Goal: Use online tool/utility: Utilize a website feature to perform a specific function

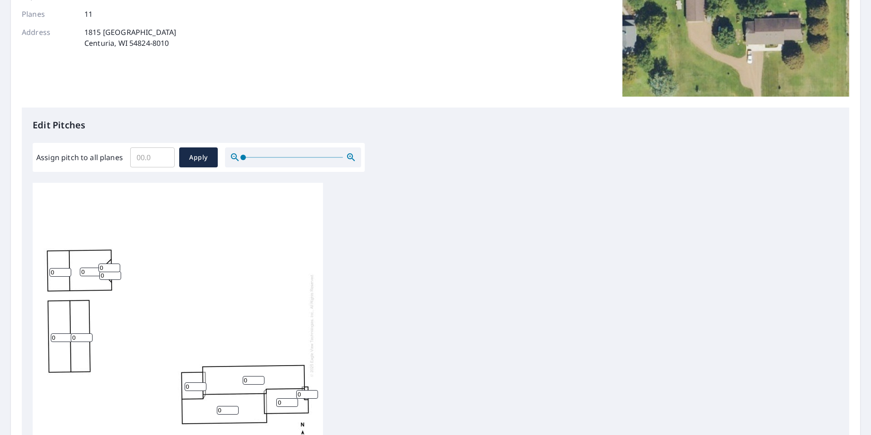
scroll to position [9, 0]
click at [254, 178] on input "0" at bounding box center [254, 378] width 22 height 9
type input "05"
drag, startPoint x: 285, startPoint y: 393, endPoint x: 242, endPoint y: 390, distance: 43.2
click at [242, 178] on div "05 0 0 0 0 0 0 0 0 0 0" at bounding box center [178, 323] width 290 height 285
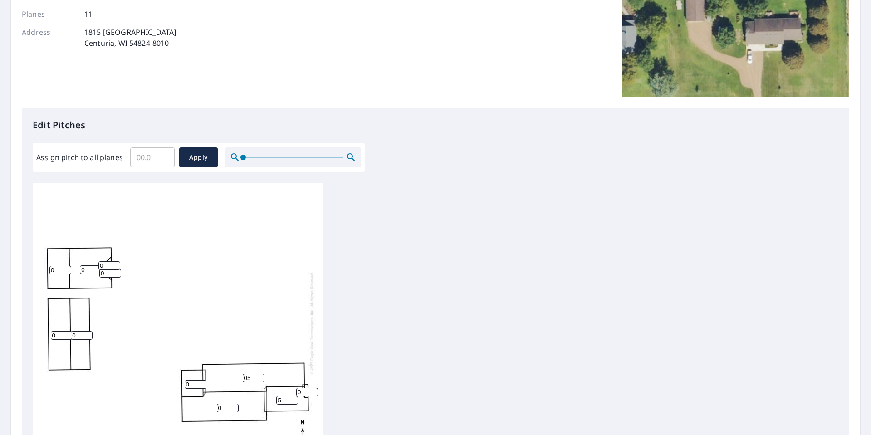
type input "5"
drag, startPoint x: 253, startPoint y: 373, endPoint x: 216, endPoint y: 371, distance: 37.3
click at [216, 178] on div "05 0 0 0 0 5 0 0 0 0 0" at bounding box center [178, 323] width 290 height 285
type input "5"
drag, startPoint x: 308, startPoint y: 385, endPoint x: 225, endPoint y: 379, distance: 83.7
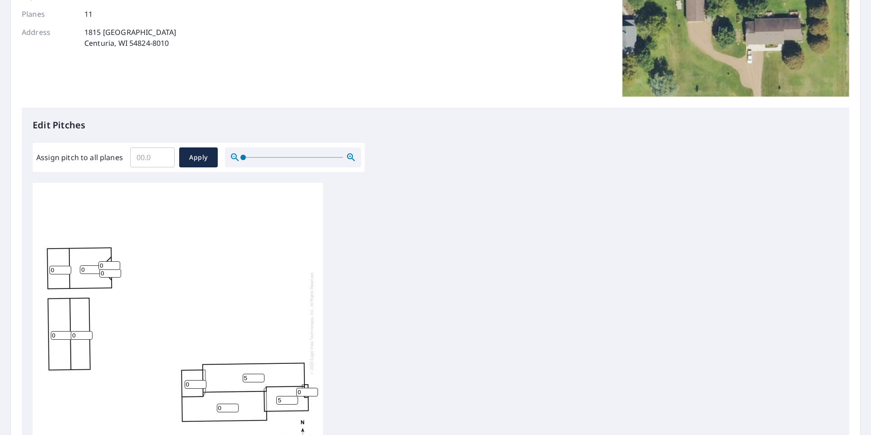
click at [225, 178] on div "5 0 0 0 0 5 0 0 0 0 0" at bounding box center [178, 323] width 290 height 285
type input "5"
click at [225, 178] on input "3" at bounding box center [228, 408] width 22 height 9
drag, startPoint x: 230, startPoint y: 402, endPoint x: 197, endPoint y: 402, distance: 32.2
click at [197, 178] on div "5 3 0 0 0 5 0 0 5 0 0" at bounding box center [178, 323] width 290 height 285
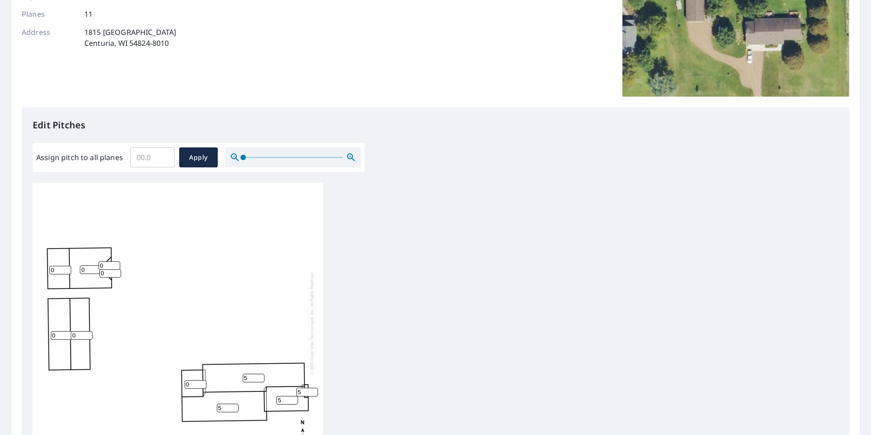
type input "5"
drag, startPoint x: 194, startPoint y: 377, endPoint x: 149, endPoint y: 377, distance: 44.9
click at [153, 178] on div "5 5 0 0 0 5 0 0 5 0 0" at bounding box center [178, 323] width 290 height 285
type input "5"
drag, startPoint x: 87, startPoint y: 331, endPoint x: 151, endPoint y: 265, distance: 92.1
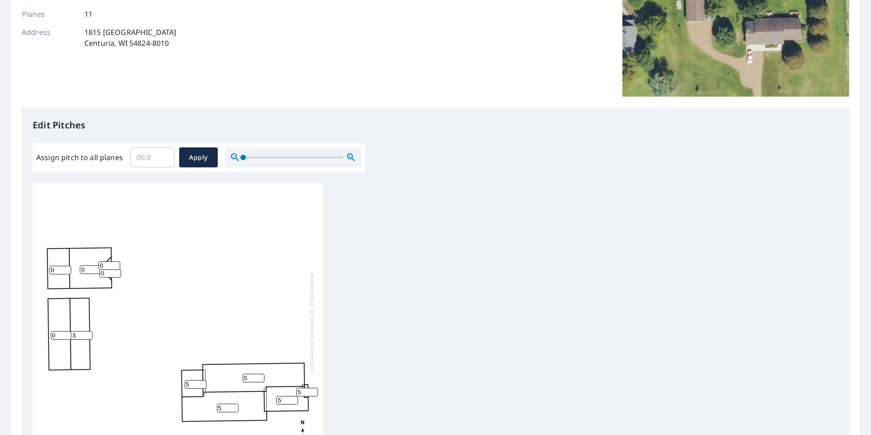
type input "3"
click at [93, 178] on input "3" at bounding box center [82, 335] width 22 height 9
drag, startPoint x: 156, startPoint y: 160, endPoint x: 84, endPoint y: 154, distance: 71.9
click at [84, 154] on div "Assign pitch to all planes ​ Apply" at bounding box center [198, 157] width 325 height 20
type input "5"
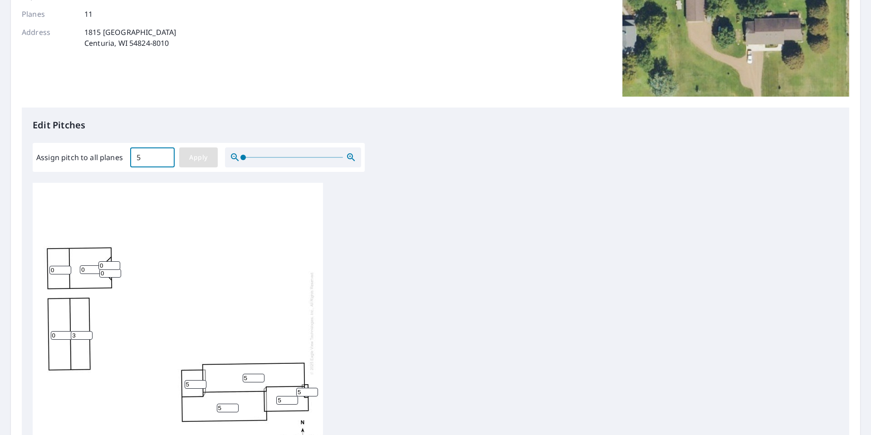
click at [199, 157] on span "Apply" at bounding box center [198, 157] width 24 height 11
type input "5"
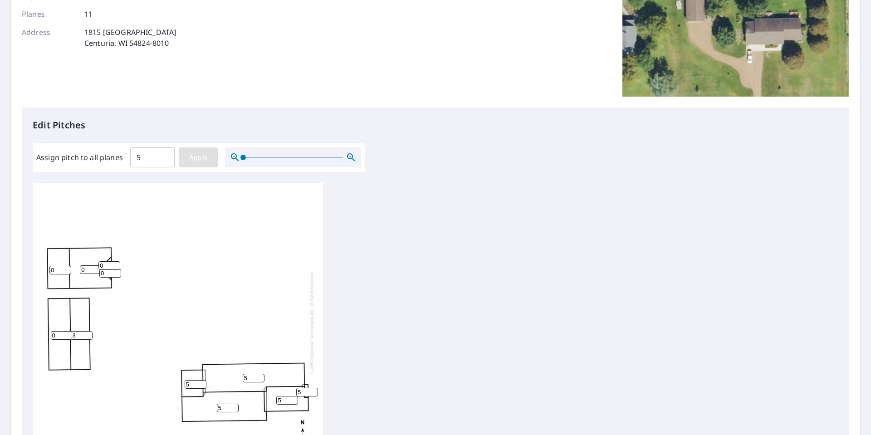
type input "5"
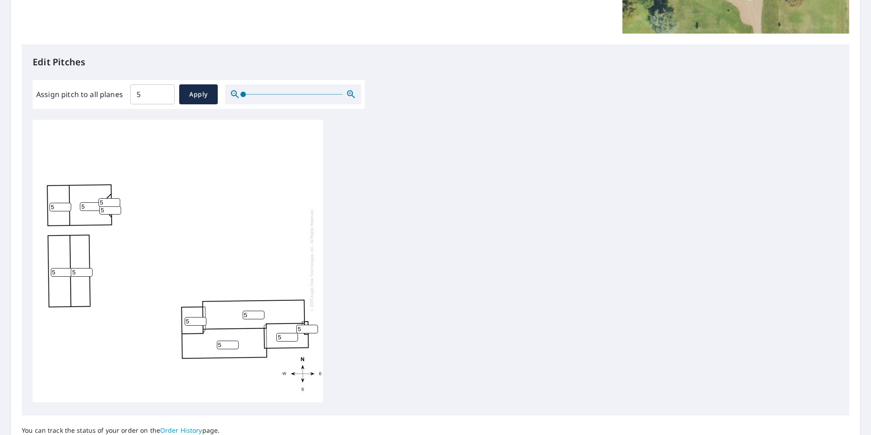
scroll to position [283, 0]
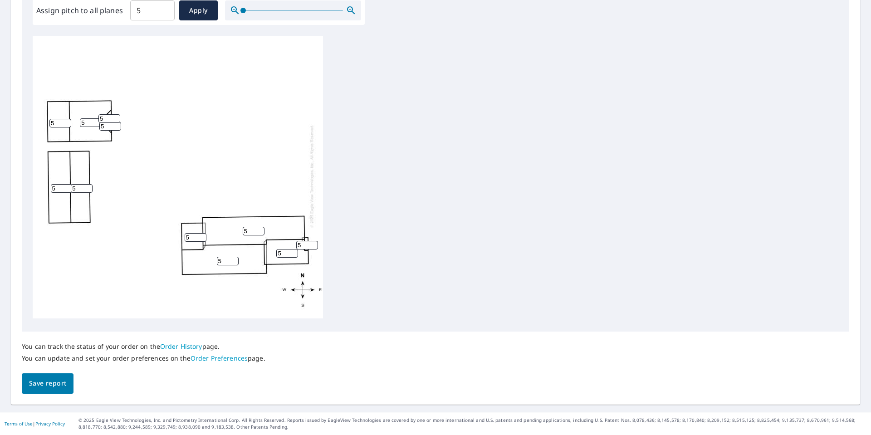
click at [63, 178] on span "Save report" at bounding box center [47, 383] width 37 height 11
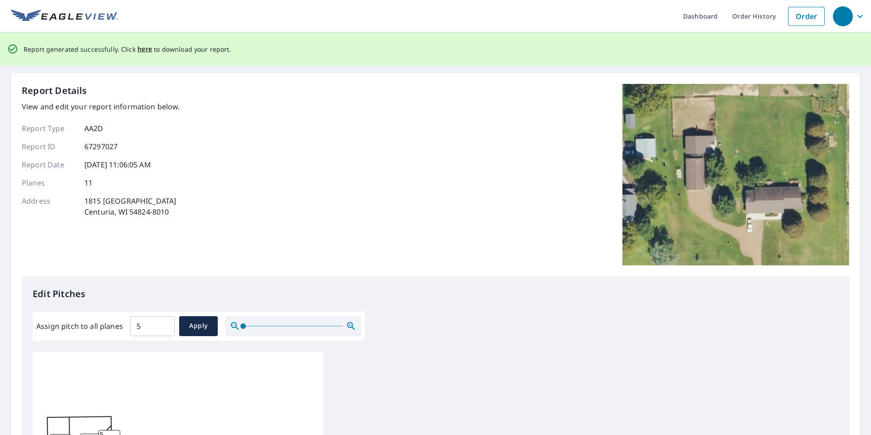
scroll to position [0, 0]
click at [143, 49] on span "here" at bounding box center [144, 49] width 15 height 11
